Goal: Task Accomplishment & Management: Use online tool/utility

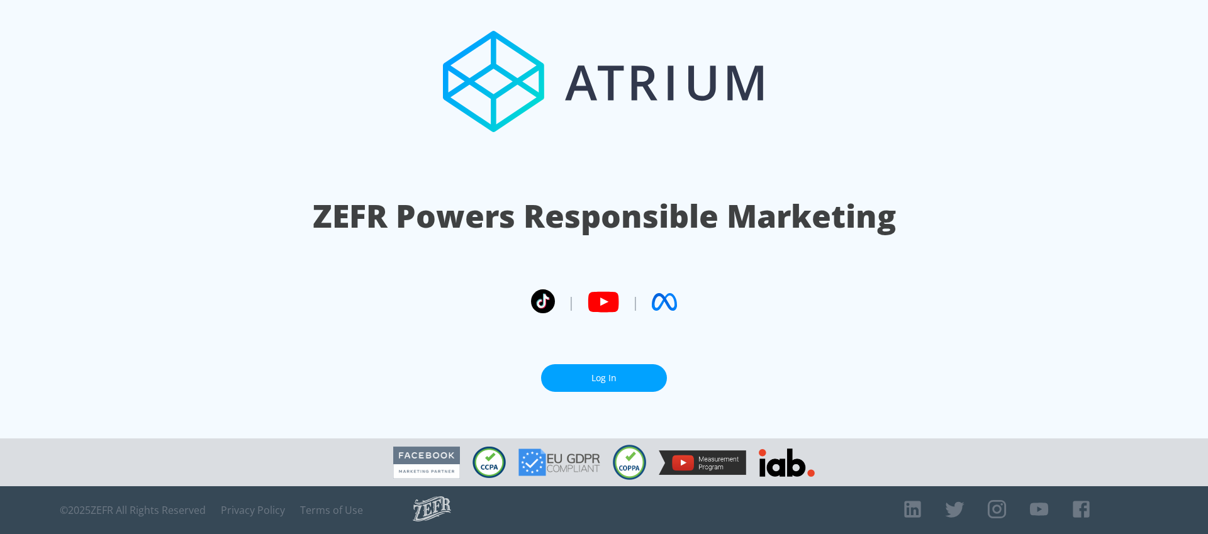
click at [584, 378] on link "Log In" at bounding box center [604, 378] width 126 height 28
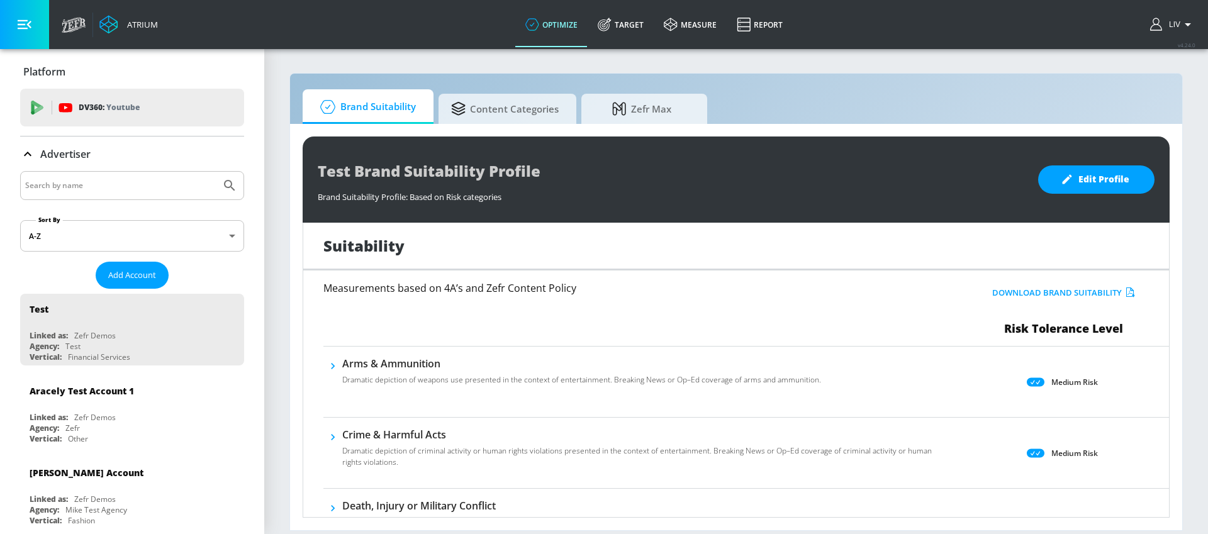
click at [140, 182] on input "Search by name" at bounding box center [120, 185] width 191 height 16
type input "panasonic"
click at [216, 172] on button "Submit Search" at bounding box center [230, 186] width 28 height 28
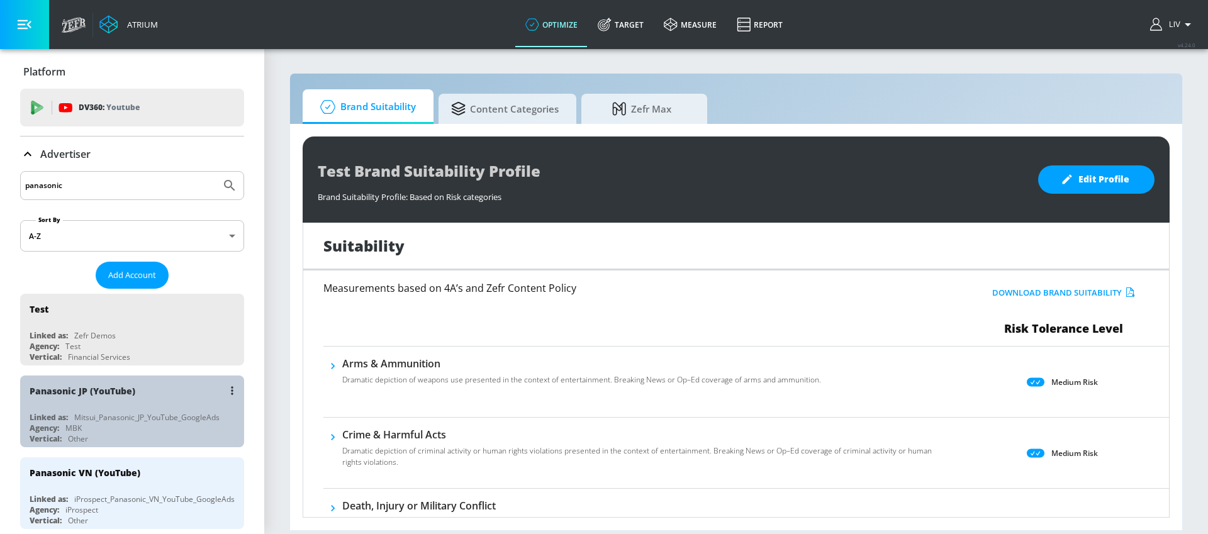
click at [143, 410] on div "Panasonic JP (YouTube) Linked as: Mitsui_Panasonic_JP_YouTube_GoogleAds Agency:…" at bounding box center [132, 412] width 224 height 72
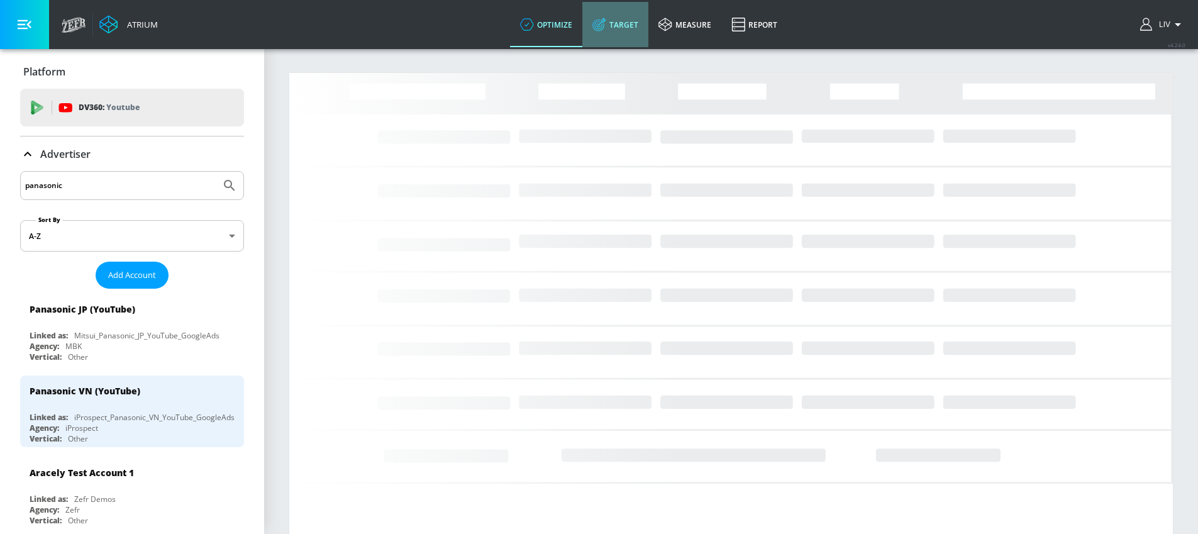
click at [643, 13] on link "Target" at bounding box center [615, 24] width 66 height 45
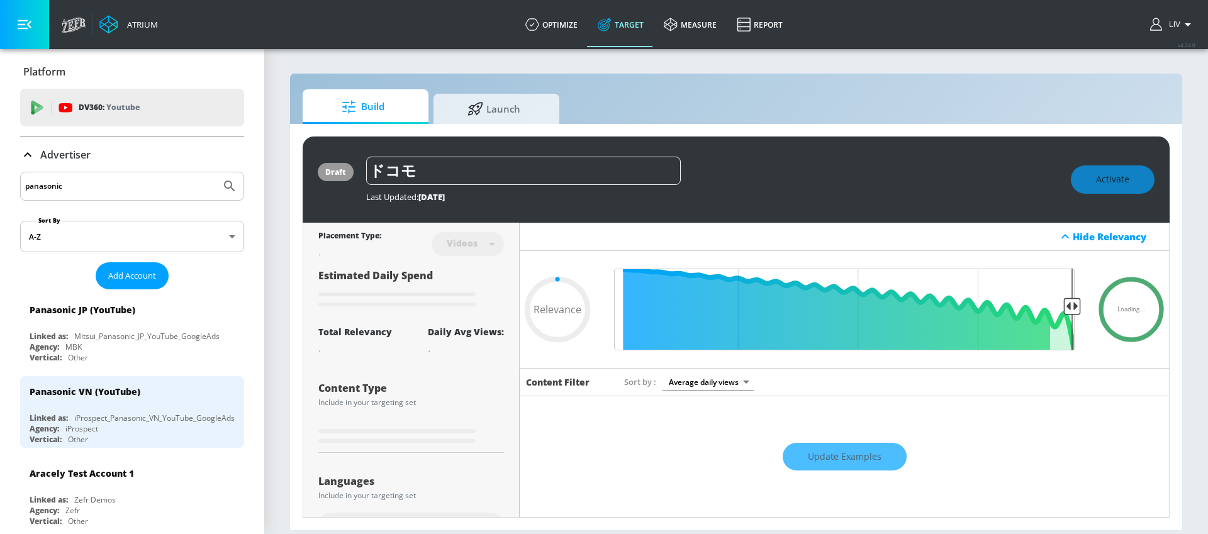
type input "0.05"
click at [499, 128] on div "draft ドコモ Last Updated: [DATE] Activate Placement Type: Videos videos ​ Estimat…" at bounding box center [736, 327] width 892 height 406
click at [501, 122] on link "Launch" at bounding box center [496, 106] width 126 height 35
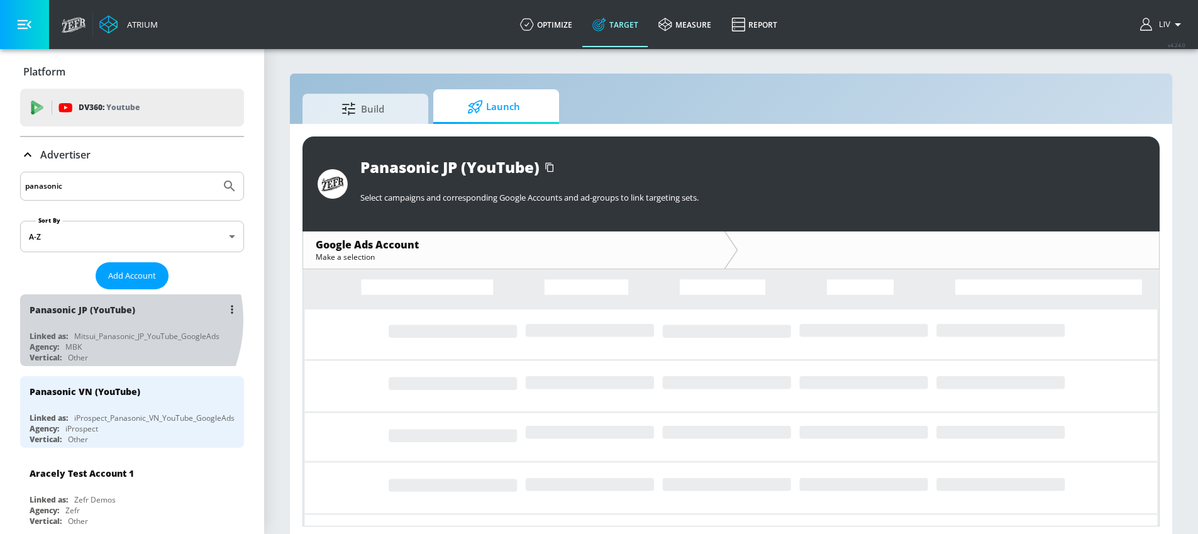
click at [104, 320] on div "Panasonic JP (YouTube)" at bounding box center [135, 309] width 211 height 30
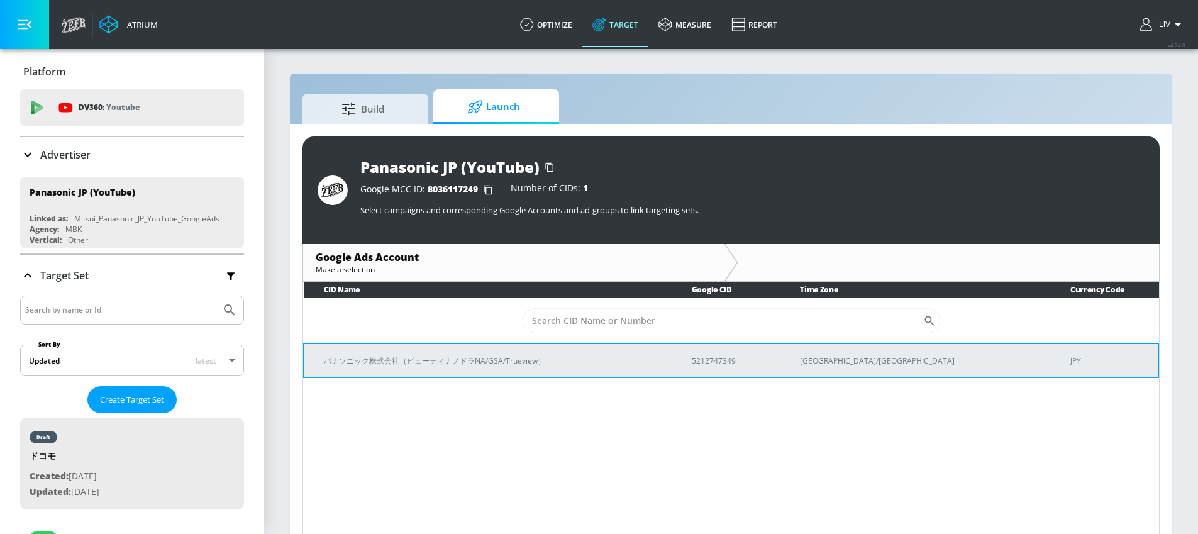
click at [672, 370] on td "パナソニック株式会社（ビューティナノドラNA/GSA/Trueview）" at bounding box center [488, 360] width 368 height 34
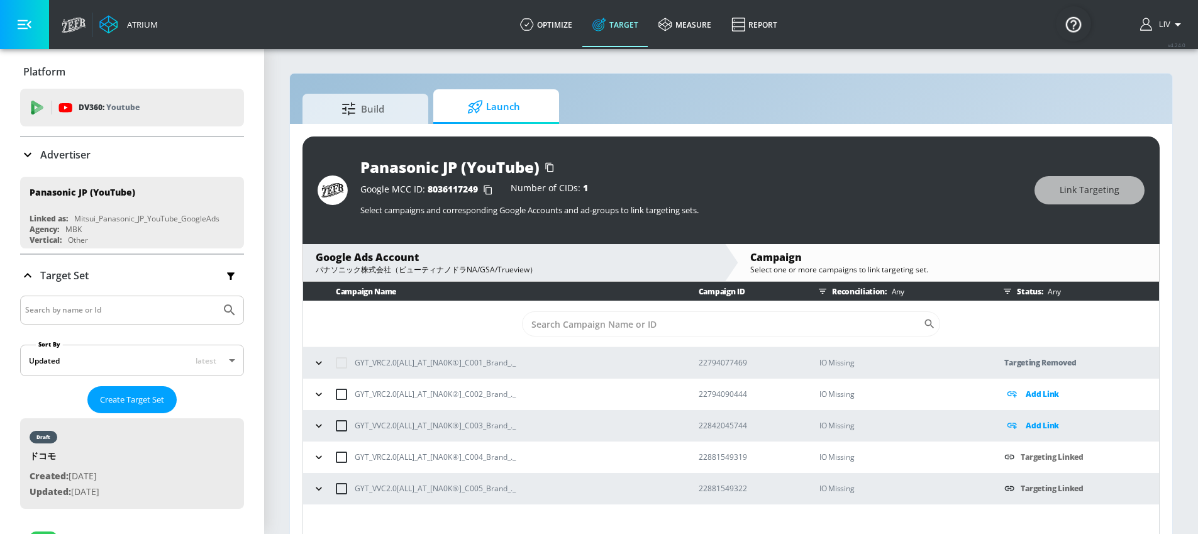
click at [437, 359] on p "GYT_VRC2.0[ALL]_AT_[NA0K①]_C001_Brand_._" at bounding box center [435, 362] width 161 height 13
copy p "GYT_VRC2.0[ALL]_AT_[NA0K①]_C001_Brand_._"
click at [487, 364] on p "GYT_VRC2.0[ALL]_AT_[NA0K①]_C001_Brand_._" at bounding box center [435, 362] width 161 height 13
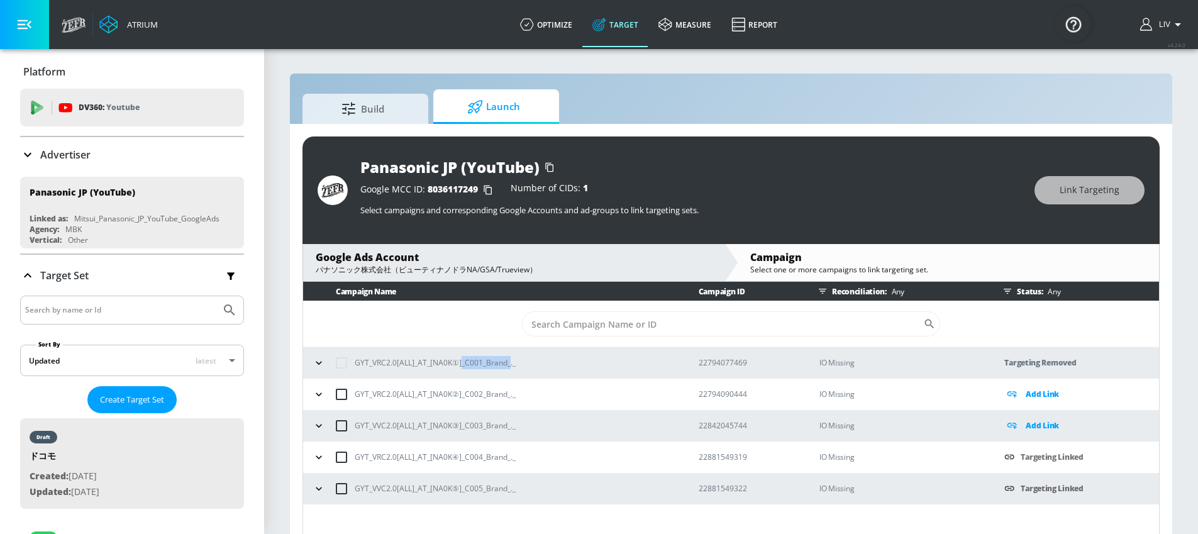
click at [487, 364] on p "GYT_VRC2.0[ALL]_AT_[NA0K①]_C001_Brand_._" at bounding box center [435, 362] width 161 height 13
copy p "GYT_VRC2.0[ALL]_AT_[NA0K①]_C001_Brand_._"
click at [712, 369] on p "22794077469" at bounding box center [749, 362] width 101 height 13
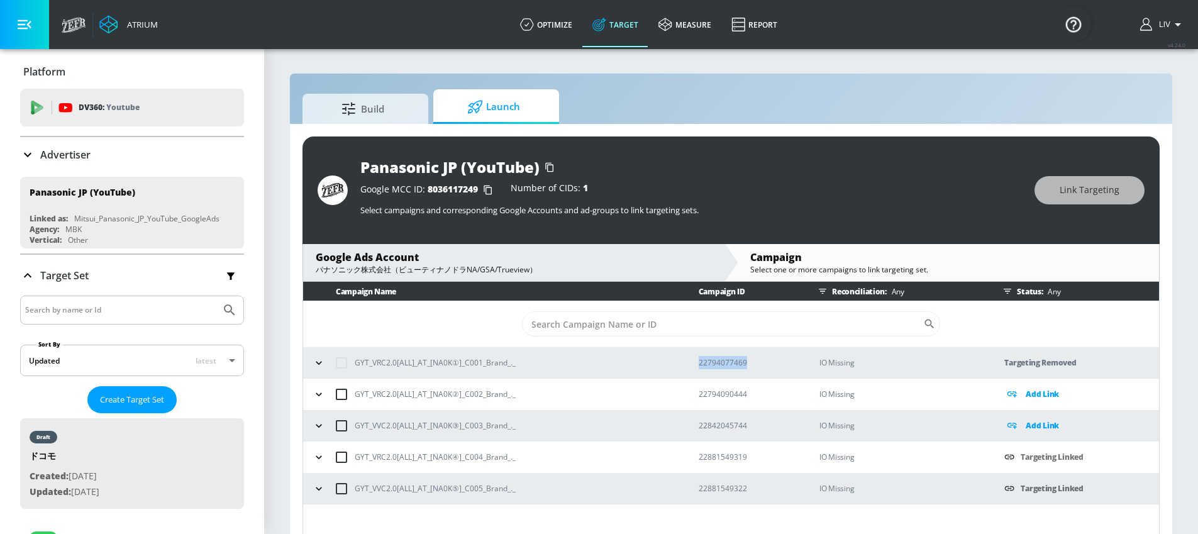
copy p "22794077469"
